Goal: Transaction & Acquisition: Book appointment/travel/reservation

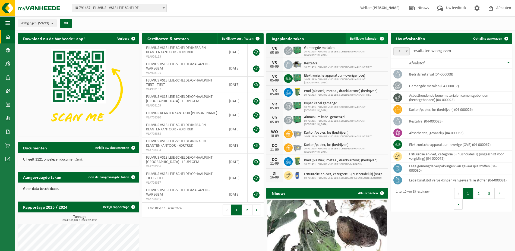
click at [375, 37] on span "Bekijk uw kalender" at bounding box center [364, 39] width 28 height 4
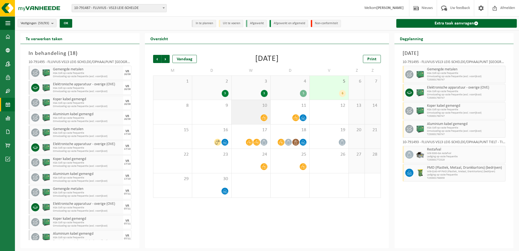
click at [259, 111] on div "10" at bounding box center [251, 112] width 39 height 24
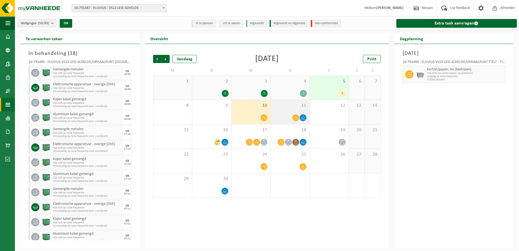
click at [297, 113] on div "11" at bounding box center [290, 112] width 39 height 24
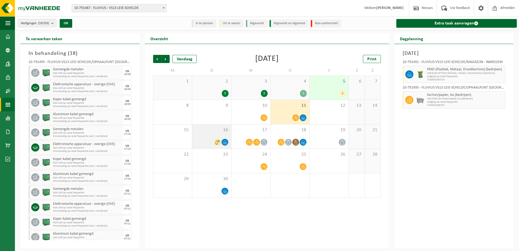
click at [223, 139] on div at bounding box center [224, 141] width 7 height 7
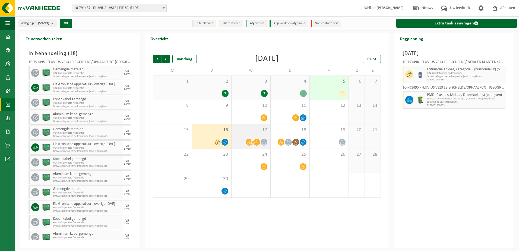
click at [248, 137] on div "17" at bounding box center [251, 136] width 39 height 24
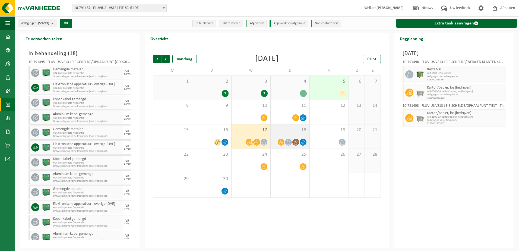
click at [293, 139] on div at bounding box center [289, 141] width 33 height 7
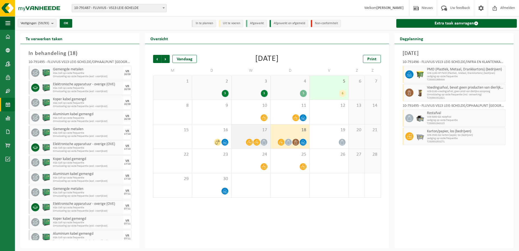
click at [266, 137] on div "17" at bounding box center [251, 136] width 39 height 24
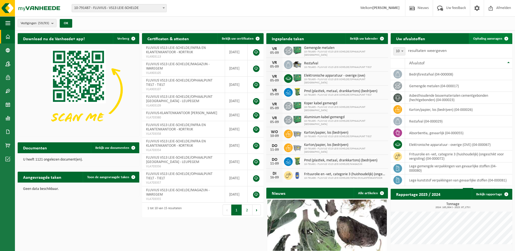
click at [490, 38] on span "Ophaling aanvragen" at bounding box center [487, 39] width 29 height 4
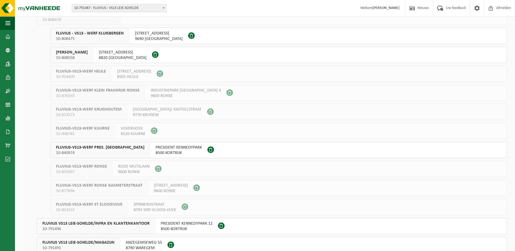
scroll to position [81, 0]
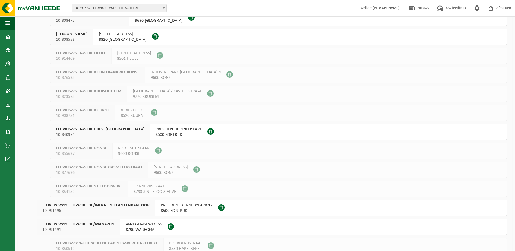
click at [177, 206] on span "PRESIDENT KENNEDYPARK 12" at bounding box center [187, 204] width 52 height 5
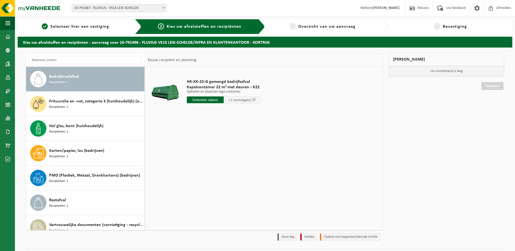
click at [74, 79] on span "Bedrijfsrestafval" at bounding box center [64, 76] width 30 height 7
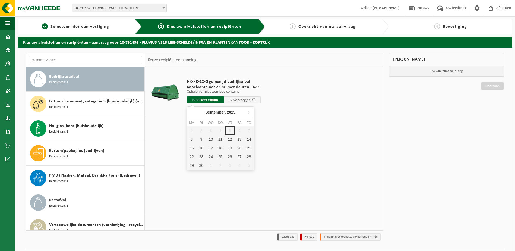
click at [198, 98] on input "text" at bounding box center [205, 99] width 37 height 7
click at [192, 139] on div "8" at bounding box center [191, 139] width 9 height 9
type input "Van 2025-09-08"
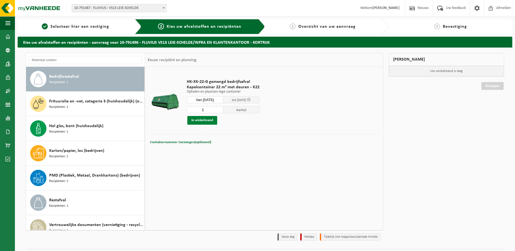
click at [204, 120] on button "In winkelmand" at bounding box center [202, 120] width 30 height 9
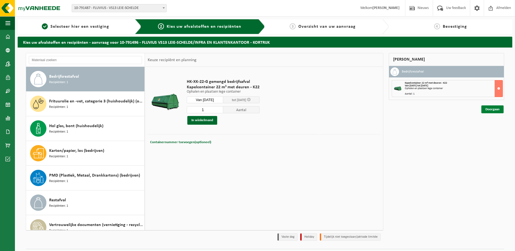
click at [494, 107] on link "Doorgaan" at bounding box center [492, 109] width 22 height 8
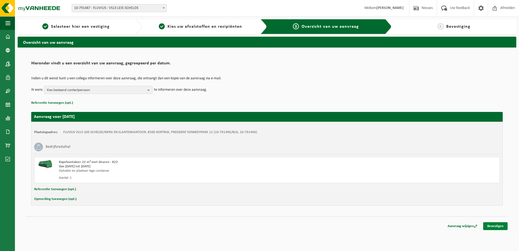
click at [489, 224] on link "Bevestigen" at bounding box center [495, 226] width 24 height 8
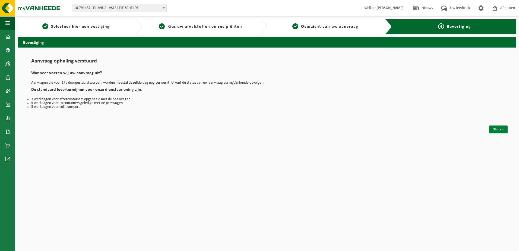
click at [498, 129] on link "Sluiten" at bounding box center [498, 129] width 18 height 8
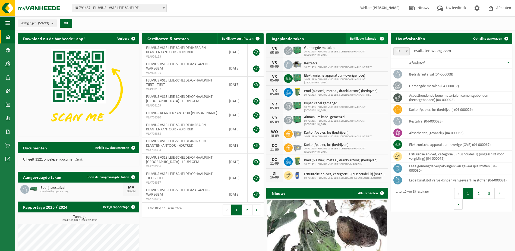
click at [376, 38] on span "Bekijk uw kalender" at bounding box center [364, 39] width 28 height 4
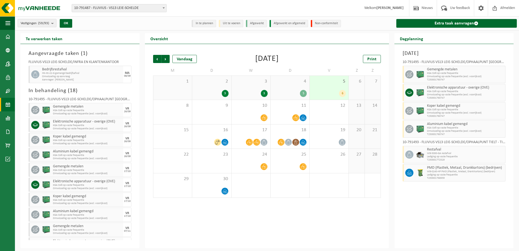
click at [34, 23] on span "Vestigingen (59/93)" at bounding box center [35, 23] width 28 height 8
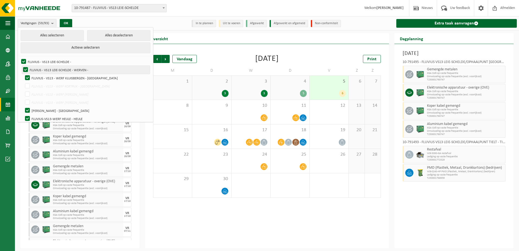
click at [25, 68] on label "FLUVIUS - VS13 LEIE-SCHELDE - WERVEN -" at bounding box center [86, 70] width 128 height 8
click at [21, 66] on input "FLUVIUS - VS13 LEIE-SCHELDE - WERVEN -" at bounding box center [21, 65] width 0 height 0
checkbox input "false"
click at [27, 77] on label "FLUVIUS - VS13 - WERF KLUISBERGEN - [GEOGRAPHIC_DATA]" at bounding box center [87, 78] width 126 height 8
click at [23, 74] on input "FLUVIUS - VS13 - WERF KLUISBERGEN - [GEOGRAPHIC_DATA]" at bounding box center [23, 74] width 0 height 0
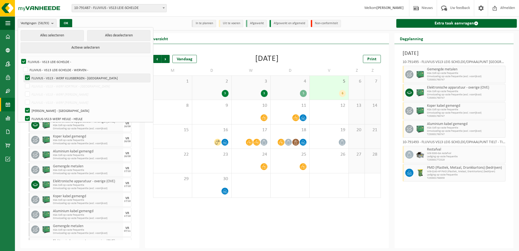
checkbox input "false"
click at [26, 109] on label "[PERSON_NAME] - [GEOGRAPHIC_DATA]" at bounding box center [87, 110] width 126 height 8
click at [23, 106] on input "[PERSON_NAME] - [GEOGRAPHIC_DATA]" at bounding box center [23, 106] width 0 height 0
checkbox input "false"
click at [28, 119] on label "FLUVIUS-VS13-WERF HEULE - HEULE" at bounding box center [87, 119] width 126 height 8
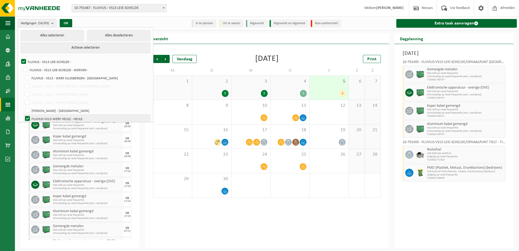
click at [23, 115] on input "FLUVIUS-VS13-WERF HEULE - HEULE" at bounding box center [23, 114] width 0 height 0
checkbox input "false"
click at [22, 60] on label "FLUVIUS - VS13 LEIE-SCHELDE -" at bounding box center [85, 62] width 130 height 8
click at [19, 58] on input "FLUVIUS - VS13 LEIE-SCHELDE -" at bounding box center [19, 57] width 0 height 0
checkbox input "false"
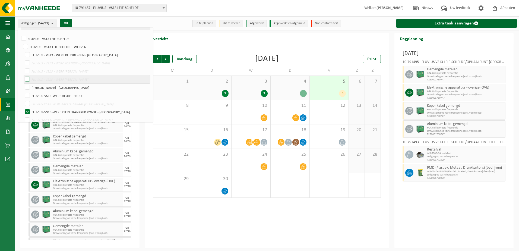
scroll to position [81, 0]
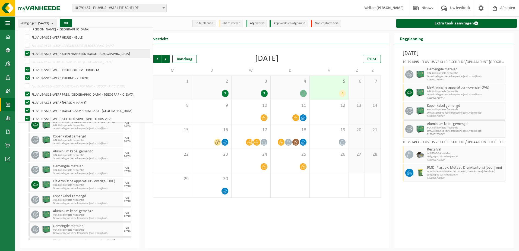
click at [26, 54] on label "FLUVIUS-VS13-WERF KLEIN FRANKRIJK RONSE - RONSE" at bounding box center [87, 53] width 126 height 8
click at [23, 49] on input "FLUVIUS-VS13-WERF KLEIN FRANKRIJK RONSE - RONSE" at bounding box center [23, 49] width 0 height 0
checkbox input "false"
click at [27, 68] on label "FLUVIUS-VS13-WERF KRUISHOUTEM - KRUISEM" at bounding box center [87, 70] width 126 height 8
click at [23, 66] on input "FLUVIUS-VS13-WERF KRUISHOUTEM - KRUISEM" at bounding box center [23, 65] width 0 height 0
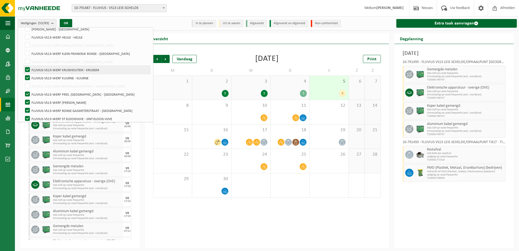
checkbox input "false"
click at [27, 75] on label "FLUVIUS-VS13-WERF KUURNE - KUURNE" at bounding box center [87, 78] width 126 height 8
click at [23, 74] on input "FLUVIUS-VS13-WERF KUURNE - KUURNE" at bounding box center [23, 74] width 0 height 0
checkbox input "false"
click at [26, 93] on label "FLUVIUS-VS13-WERF PRES. KENNEDYPARK KORTRIJK - KORTRIJK" at bounding box center [87, 94] width 126 height 8
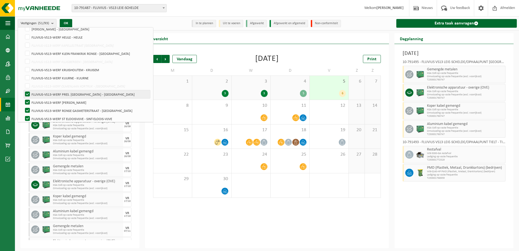
click at [23, 90] on input "FLUVIUS-VS13-WERF PRES. KENNEDYPARK KORTRIJK - KORTRIJK" at bounding box center [23, 90] width 0 height 0
checkbox input "false"
click at [27, 99] on label "FLUVIUS-VS13-WERF RONSE - RONSE" at bounding box center [87, 102] width 126 height 8
click at [23, 98] on input "FLUVIUS-VS13-WERF RONSE - RONSE" at bounding box center [23, 98] width 0 height 0
checkbox input "false"
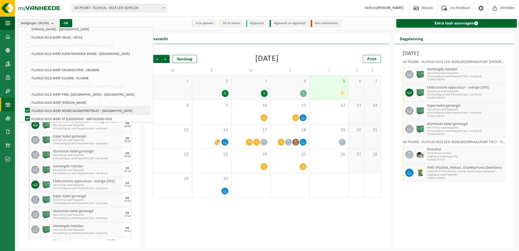
click at [28, 107] on label "FLUVIUS-VS13-WERF RONSE GASMETERSTRAAT - RONSE" at bounding box center [87, 110] width 126 height 8
click at [23, 106] on input "FLUVIUS-VS13-WERF RONSE GASMETERSTRAAT - RONSE" at bounding box center [23, 106] width 0 height 0
checkbox input "false"
click at [28, 116] on label "FLUVIUS-VS13-WERF ST ELOOISVIJVE - SINT-ELOOIS-VIJVE" at bounding box center [87, 119] width 126 height 8
click at [23, 115] on input "FLUVIUS-VS13-WERF ST ELOOISVIJVE - SINT-ELOOIS-VIJVE" at bounding box center [23, 114] width 0 height 0
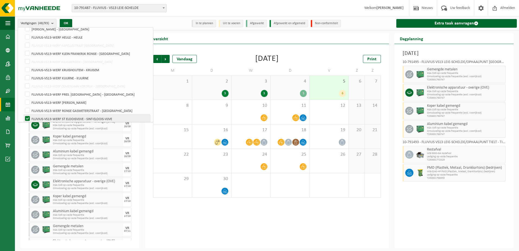
checkbox input "false"
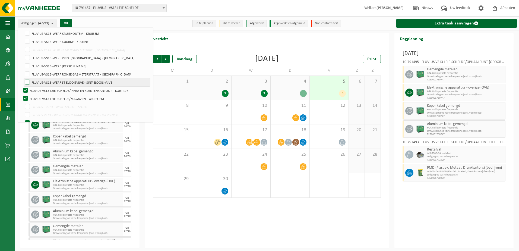
scroll to position [136, 0]
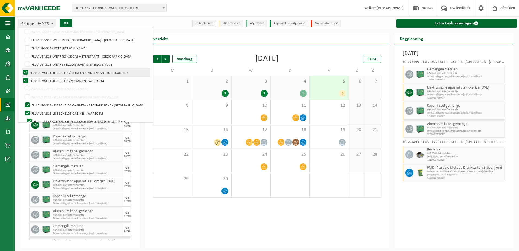
click at [24, 72] on label "FLUVIUS VS13 LEIE-SCHELDE/INFRA EN KLANTENKANTOOR - KORTRIJK" at bounding box center [86, 72] width 128 height 8
click at [21, 68] on input "FLUVIUS VS13 LEIE-SCHELDE/INFRA EN KLANTENKANTOOR - KORTRIJK" at bounding box center [21, 68] width 0 height 0
checkbox input "false"
click at [28, 104] on label "FLUVIUS-VS13-LEIE SCHELDE CABINES-WERF HARELBEKE - HARELBEKE" at bounding box center [87, 105] width 126 height 8
click at [23, 101] on input "FLUVIUS-VS13-LEIE SCHELDE CABINES-WERF HARELBEKE - HARELBEKE" at bounding box center [23, 101] width 0 height 0
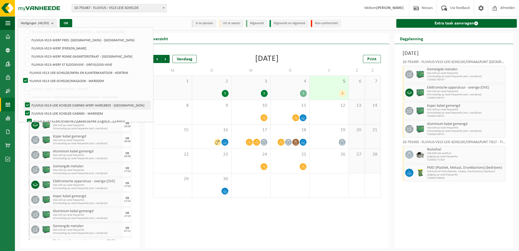
checkbox input "false"
click at [28, 113] on label "FLUVIUS-VS13-LEIE SCHELDE-CABINES - WAREGEM" at bounding box center [87, 113] width 126 height 8
click at [23, 109] on input "FLUVIUS-VS13-LEIE SCHELDE-CABINES - WAREGEM" at bounding box center [23, 109] width 0 height 0
checkbox input "false"
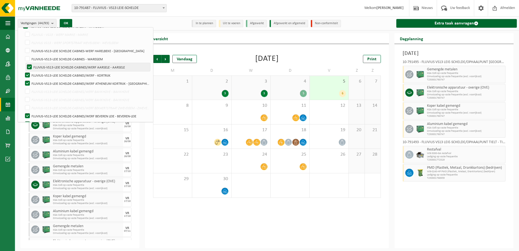
click at [29, 66] on label "FLUVIUS-VS13-LEIE SCHELDE-CABINES/WERF AARSELE - AARSELE" at bounding box center [88, 67] width 124 height 8
click at [25, 63] on input "FLUVIUS-VS13-LEIE SCHELDE-CABINES/WERF AARSELE - AARSELE" at bounding box center [25, 63] width 0 height 0
checkbox input "false"
click at [28, 73] on label "FLUVIUS-VS13-LEIE SCHELDE-CABINES/WERF - KORTRIJK" at bounding box center [87, 75] width 126 height 8
click at [23, 71] on input "FLUVIUS-VS13-LEIE SCHELDE-CABINES/WERF - KORTRIJK" at bounding box center [23, 71] width 0 height 0
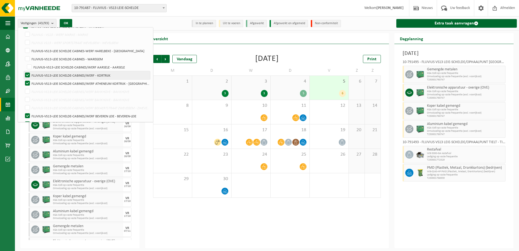
checkbox input "false"
click at [27, 82] on label "FLUVIUS-VS13-LEIE SCHELDE-CABINES/WERF ATHENEUM KORTRIJK - KORTRIJK" at bounding box center [87, 83] width 126 height 8
click at [23, 79] on input "FLUVIUS-VS13-LEIE SCHELDE-CABINES/WERF ATHENEUM KORTRIJK - KORTRIJK" at bounding box center [23, 79] width 0 height 0
checkbox input "false"
click at [27, 114] on label "FLUVIUS-VS13-LEIE SCHELDE-CABINES/WERF BEVEREN LEIE - BEVEREN-LEIE" at bounding box center [87, 116] width 126 height 8
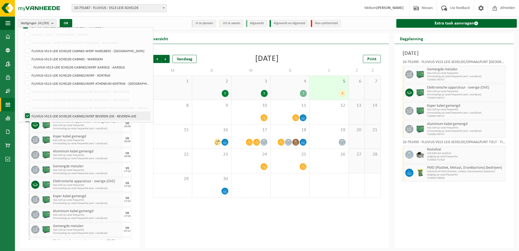
click at [23, 112] on input "FLUVIUS-VS13-LEIE SCHELDE-CABINES/WERF BEVEREN LEIE - BEVEREN-LEIE" at bounding box center [23, 112] width 0 height 0
checkbox input "false"
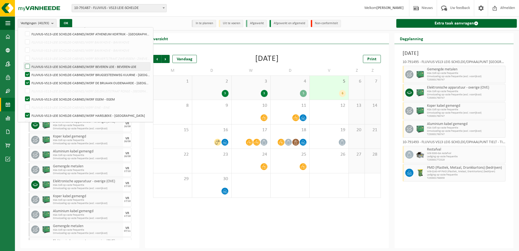
scroll to position [244, 0]
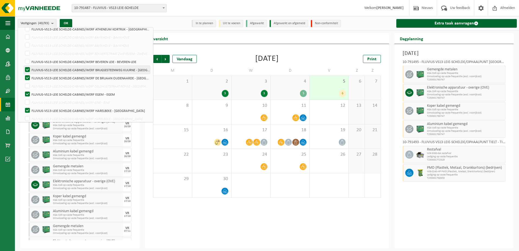
click at [27, 69] on label "FLUVIUS-VS13-LEIE SCHELDE-CABINES/WERF BRUGSESTEENWEG KUURNE - KUURNE" at bounding box center [87, 70] width 126 height 8
click at [23, 66] on input "FLUVIUS-VS13-LEIE SCHELDE-CABINES/WERF BRUGSESTEENWEG KUURNE - KUURNE" at bounding box center [23, 65] width 0 height 0
checkbox input "false"
click at [27, 76] on label "FLUVIUS-VS13-LEIE SCHELDE-CABINES/WERF DE BRUAAN OUDENAARDE - OUDENAARDE" at bounding box center [87, 78] width 126 height 8
click at [23, 74] on input "FLUVIUS-VS13-LEIE SCHELDE-CABINES/WERF DE BRUAAN OUDENAARDE - OUDENAARDE" at bounding box center [23, 74] width 0 height 0
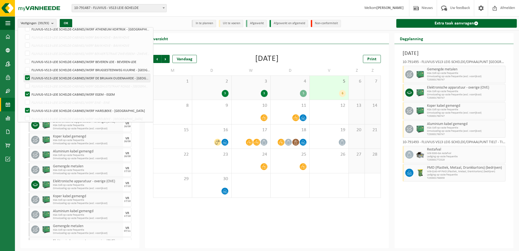
checkbox input "false"
click at [28, 92] on label "FLUVIUS-VS13-LEIE SCHELDE-CABINES/WERF EGEM - EGEM" at bounding box center [87, 94] width 126 height 8
click at [23, 90] on input "FLUVIUS-VS13-LEIE SCHELDE-CABINES/WERF EGEM - EGEM" at bounding box center [23, 90] width 0 height 0
checkbox input "false"
click at [27, 110] on label "FLUVIUS-VS13-LEIE SCHELDE-CABINES/WERF HARELBEKE - HARELBEKE" at bounding box center [87, 110] width 126 height 8
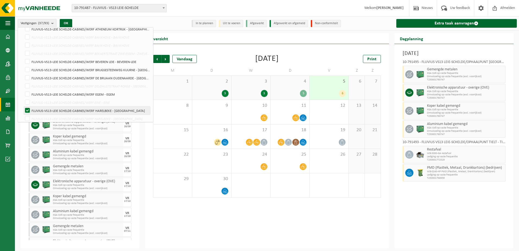
click at [23, 106] on input "FLUVIUS-VS13-LEIE SCHELDE-CABINES/WERF HARELBEKE - HARELBEKE" at bounding box center [23, 106] width 0 height 0
checkbox input "false"
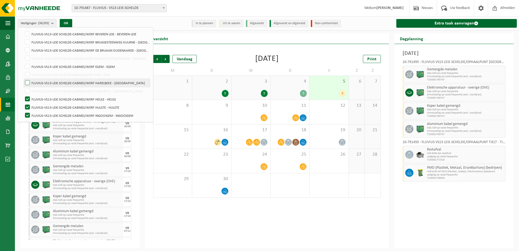
scroll to position [326, 0]
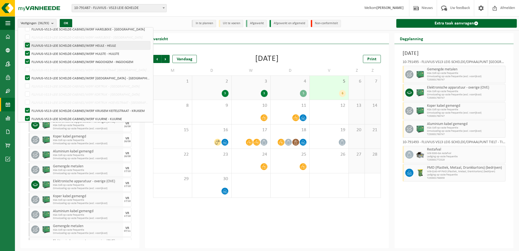
click at [27, 45] on label "FLUVIUS-VS13-LEIE SCHELDE-CABINES/WERF HEULE - HEULE" at bounding box center [87, 45] width 126 height 8
click at [23, 41] on input "FLUVIUS-VS13-LEIE SCHELDE-CABINES/WERF HEULE - HEULE" at bounding box center [23, 41] width 0 height 0
checkbox input "false"
click at [27, 53] on label "FLUVIUS-VS13-LEIE SCHELDE-CABINES/WERF HULSTE - HULSTE" at bounding box center [87, 53] width 126 height 8
click at [23, 49] on input "FLUVIUS-VS13-LEIE SCHELDE-CABINES/WERF HULSTE - HULSTE" at bounding box center [23, 49] width 0 height 0
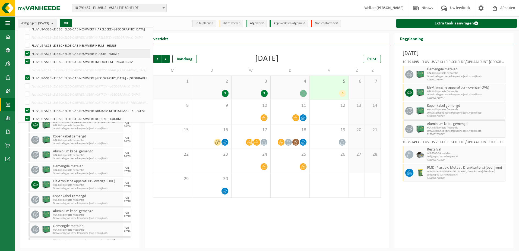
checkbox input "false"
click at [27, 58] on label "FLUVIUS-VS13-LEIE SCHELDE-CABINES/WERF INGOOIGEM - INGOOIGEM" at bounding box center [87, 62] width 126 height 8
click at [23, 58] on input "FLUVIUS-VS13-LEIE SCHELDE-CABINES/WERF INGOOIGEM - INGOOIGEM" at bounding box center [23, 57] width 0 height 0
checkbox input "false"
click at [28, 76] on label "FLUVIUS-VS13-LEIE SCHELDE-CABINES/WERF KLUISBERGEN - KLUISBERGEN" at bounding box center [87, 78] width 126 height 8
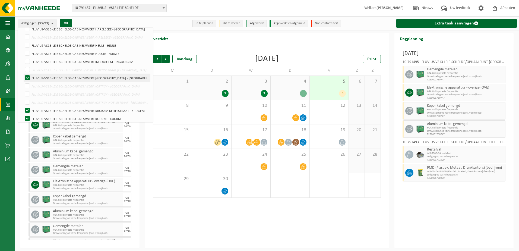
click at [23, 74] on input "FLUVIUS-VS13-LEIE SCHELDE-CABINES/WERF KLUISBERGEN - KLUISBERGEN" at bounding box center [23, 74] width 0 height 0
checkbox input "false"
click at [29, 109] on label "FLUVIUS-VS13-LEIE SCHELDE-CABINES/WERF KRUISEM KEITELSTRAAT - KRUISEM" at bounding box center [87, 110] width 126 height 8
click at [23, 106] on input "FLUVIUS-VS13-LEIE SCHELDE-CABINES/WERF KRUISEM KEITELSTRAAT - KRUISEM" at bounding box center [23, 106] width 0 height 0
checkbox input "false"
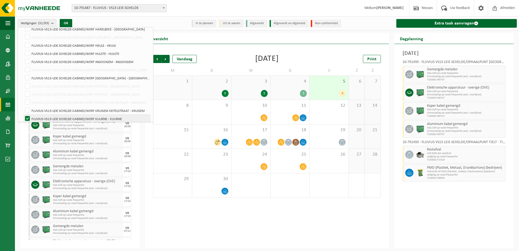
click at [29, 115] on label "FLUVIUS-VS13-LEIE SCHELDE-CABINES/WERF KUURNE - KUURNE" at bounding box center [87, 119] width 126 height 8
click at [23, 115] on input "FLUVIUS-VS13-LEIE SCHELDE-CABINES/WERF KUURNE - KUURNE" at bounding box center [23, 114] width 0 height 0
checkbox input "false"
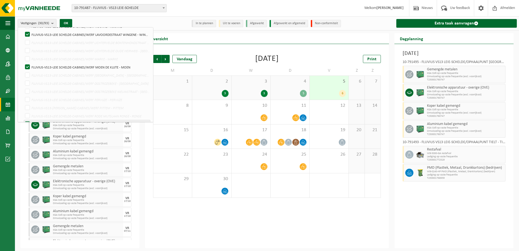
scroll to position [434, 0]
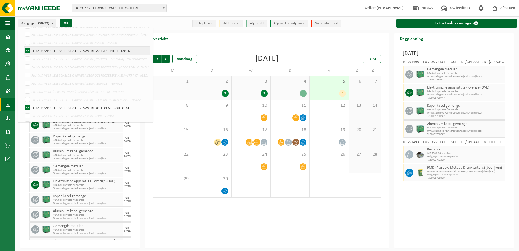
click at [27, 54] on label "FLUVIUS-VS13-LEIE SCHELDE-CABINES/WERF MOEN DE KLIJTE - MOEN" at bounding box center [87, 51] width 126 height 8
click at [23, 47] on input "FLUVIUS-VS13-LEIE SCHELDE-CABINES/WERF MOEN DE KLIJTE - MOEN" at bounding box center [23, 46] width 0 height 0
checkbox input "false"
click at [28, 105] on label "FLUVIUS-VS13-LEIE SCHELDE-CABINES/WERF ROLLEGEM - ROLLEGEM" at bounding box center [87, 108] width 126 height 8
click at [23, 104] on input "FLUVIUS-VS13-LEIE SCHELDE-CABINES/WERF ROLLEGEM - ROLLEGEM" at bounding box center [23, 103] width 0 height 0
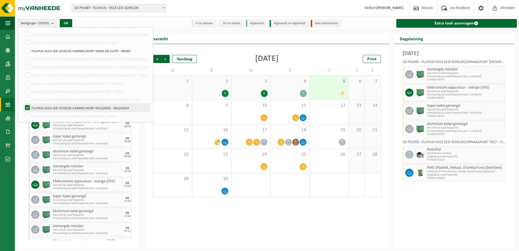
checkbox input "false"
click at [69, 21] on button "OK" at bounding box center [66, 23] width 12 height 9
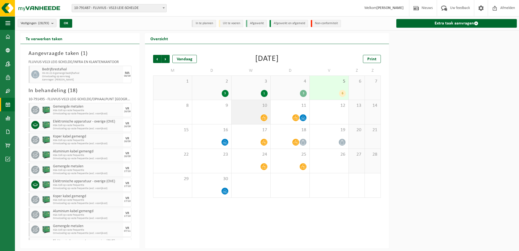
click at [265, 116] on icon at bounding box center [264, 118] width 5 height 4
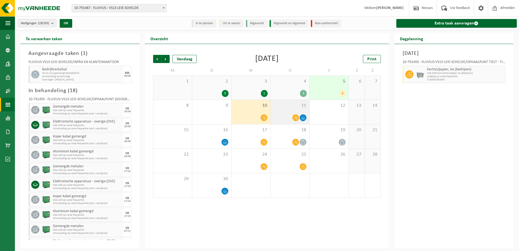
click at [295, 117] on icon at bounding box center [295, 117] width 5 height 5
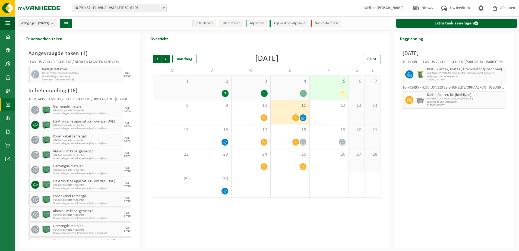
click at [341, 91] on div "6" at bounding box center [342, 93] width 7 height 7
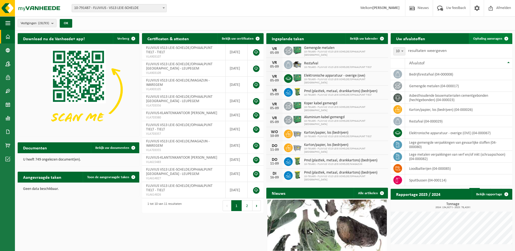
click at [480, 37] on span "Ophaling aanvragen" at bounding box center [487, 39] width 29 height 4
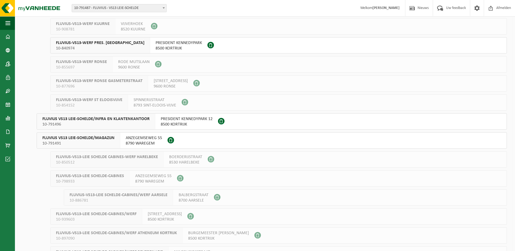
scroll to position [190, 0]
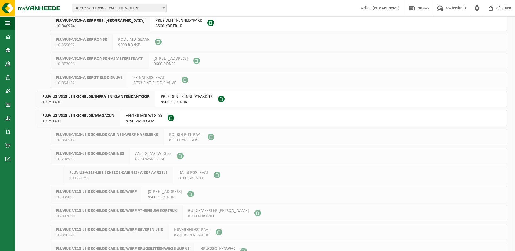
click at [90, 119] on span "10-791491" at bounding box center [78, 120] width 72 height 5
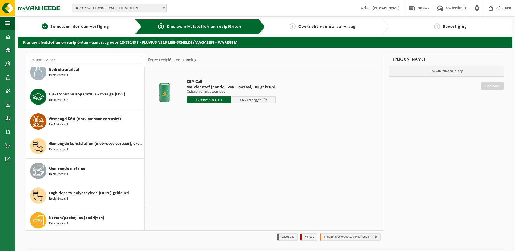
scroll to position [81, 0]
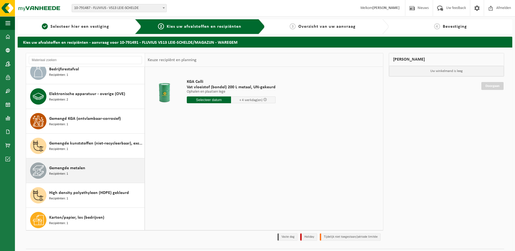
click at [74, 166] on span "Gemengde metalen" at bounding box center [67, 168] width 36 height 7
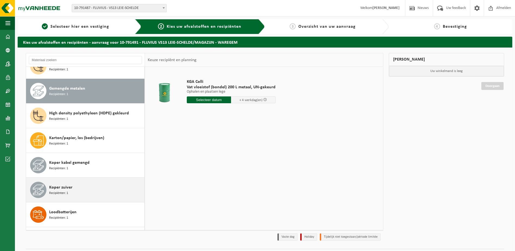
scroll to position [173, 0]
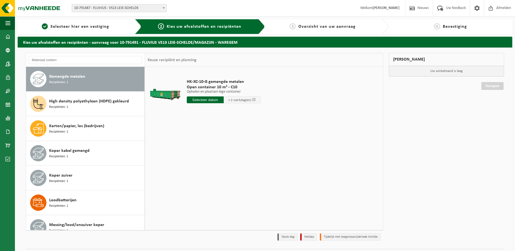
click at [201, 99] on input "text" at bounding box center [205, 99] width 37 height 7
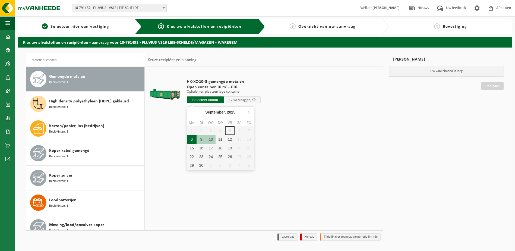
click at [189, 140] on div "8" at bounding box center [191, 139] width 9 height 9
type input "Van 2025-09-08"
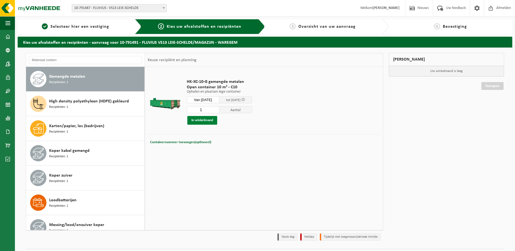
click at [207, 121] on button "In winkelmand" at bounding box center [202, 120] width 30 height 9
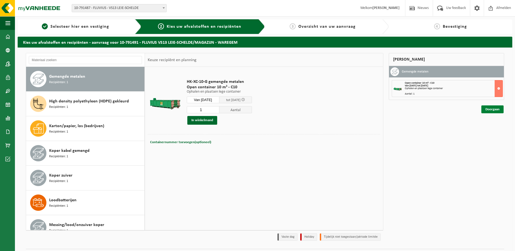
click at [492, 110] on link "Doorgaan" at bounding box center [492, 109] width 22 height 8
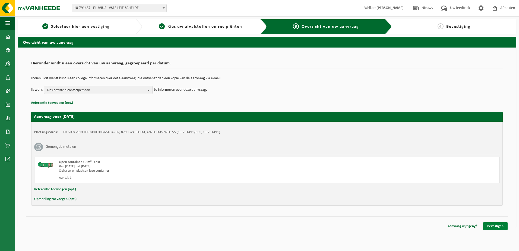
click at [493, 226] on link "Bevestigen" at bounding box center [495, 226] width 24 height 8
